Goal: Find specific page/section: Find specific page/section

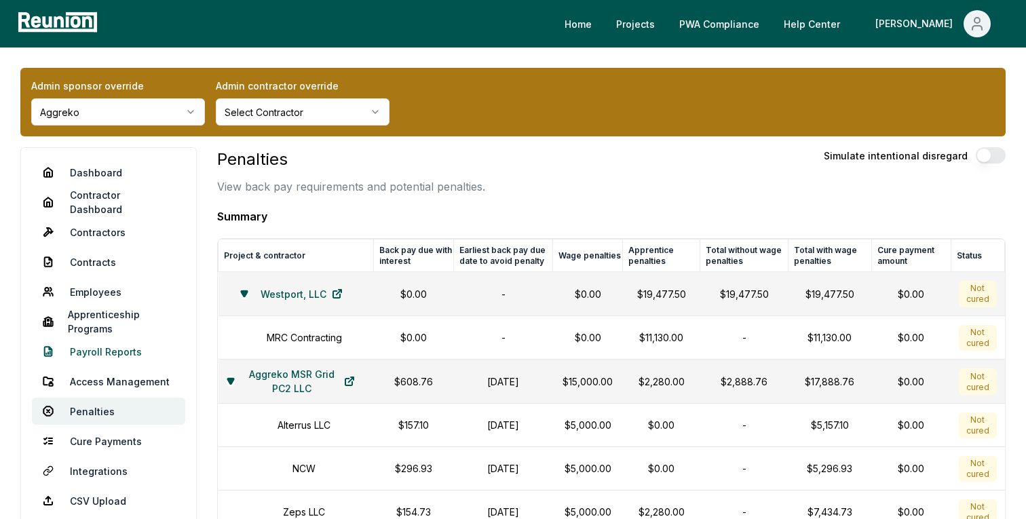
click at [71, 347] on link "Payroll Reports" at bounding box center [108, 351] width 153 height 27
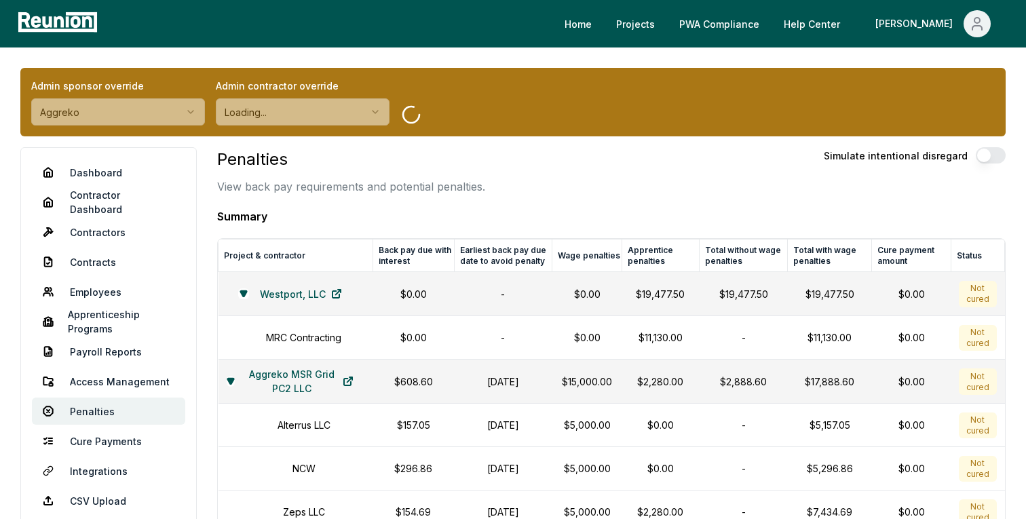
scroll to position [1984, 0]
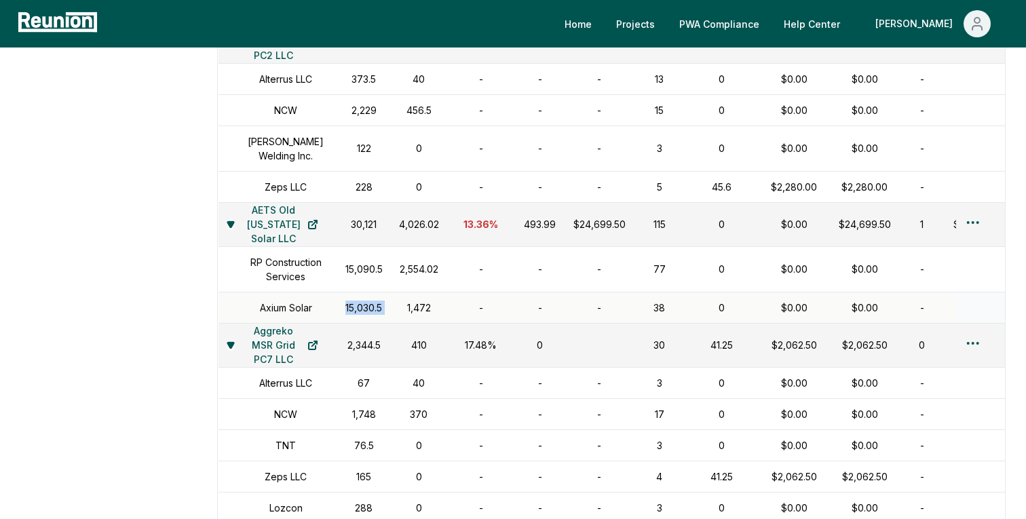
copy tr "15,030.5"
drag, startPoint x: 382, startPoint y: 332, endPoint x: 313, endPoint y: 332, distance: 69.2
click at [313, 323] on tr "Axium Solar 15,030.5 1,472 - - - 38 0 $0.00 $0.00 - - -" at bounding box center [664, 307] width 893 height 31
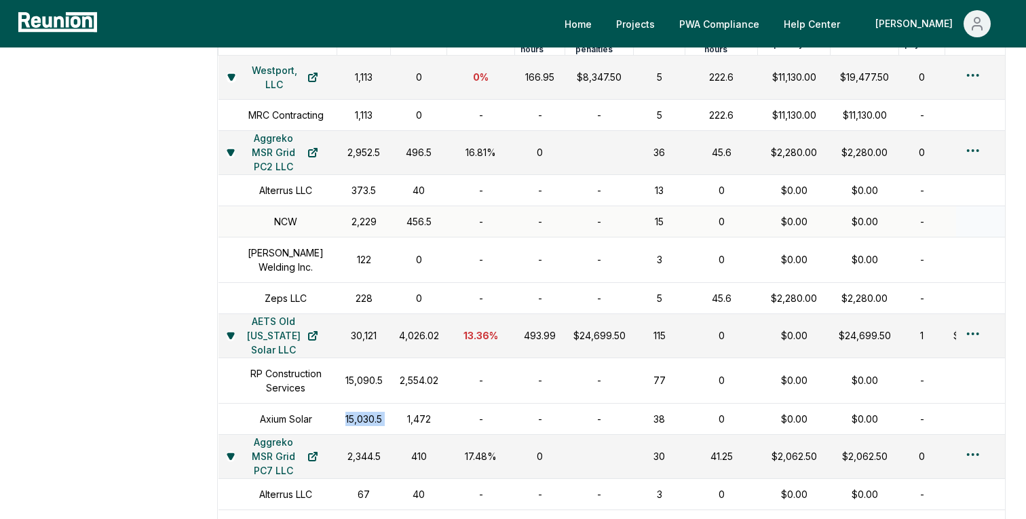
scroll to position [1892, 0]
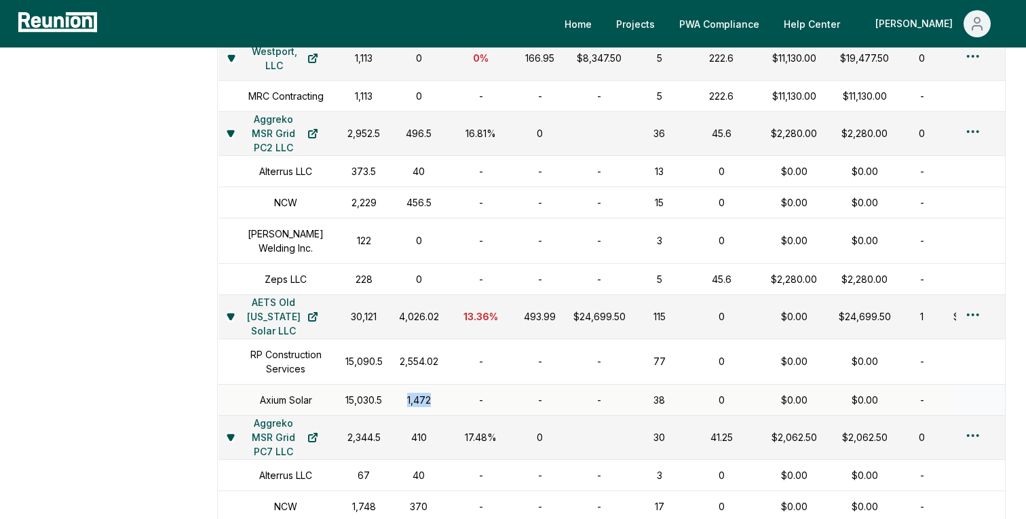
drag, startPoint x: 425, startPoint y: 418, endPoint x: 397, endPoint y: 418, distance: 28.5
click at [399, 407] on div "1,472" at bounding box center [419, 400] width 40 height 14
copy div "1,472"
click at [582, 414] on td "-" at bounding box center [599, 399] width 69 height 31
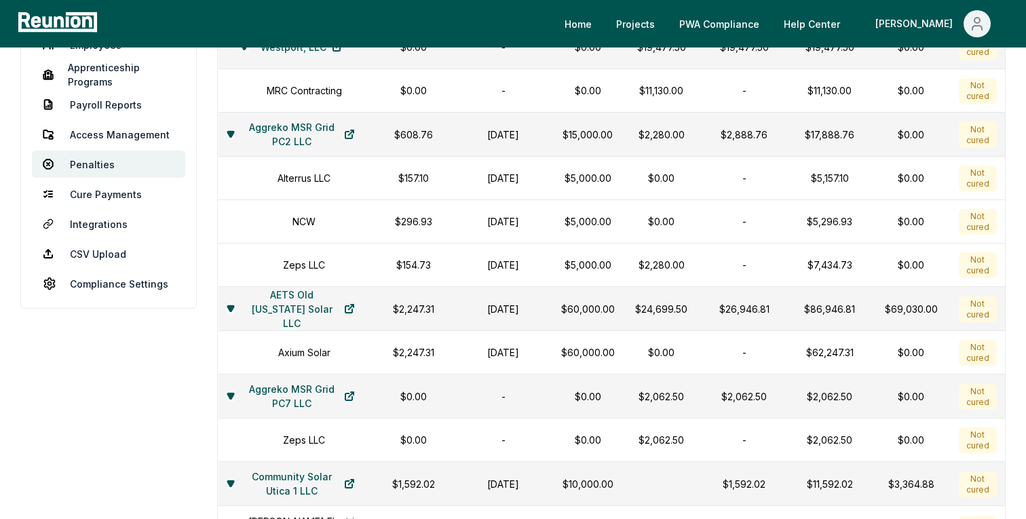
scroll to position [0, 0]
